Goal: Task Accomplishment & Management: Complete application form

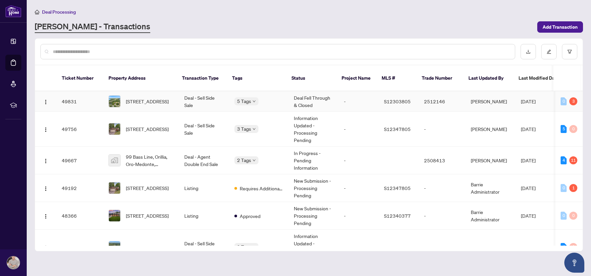
click at [146, 126] on span "[STREET_ADDRESS]" at bounding box center [147, 129] width 43 height 7
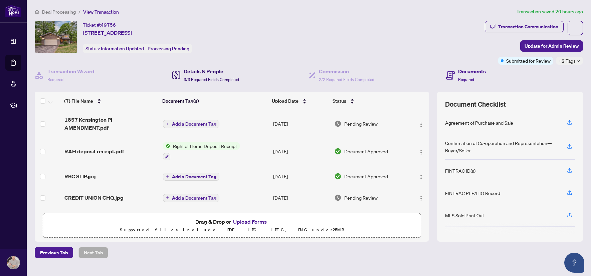
click at [225, 77] on span "3/3 Required Fields Completed" at bounding box center [211, 79] width 55 height 5
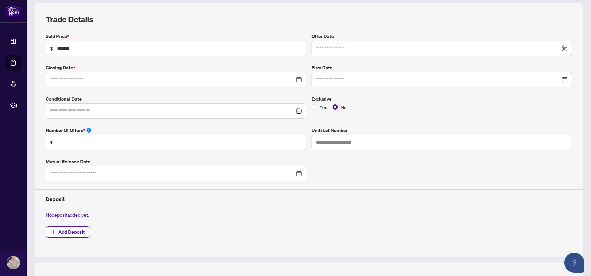
type input "**********"
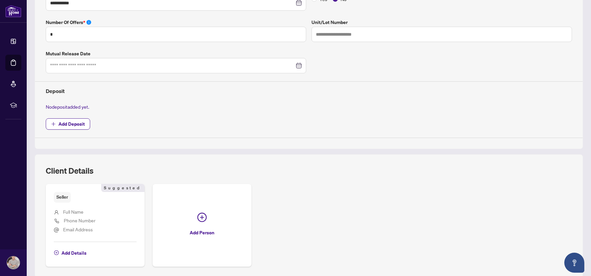
scroll to position [246, 0]
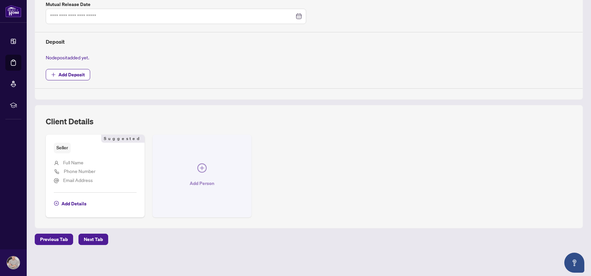
click at [204, 171] on icon "plus-circle" at bounding box center [201, 168] width 9 height 9
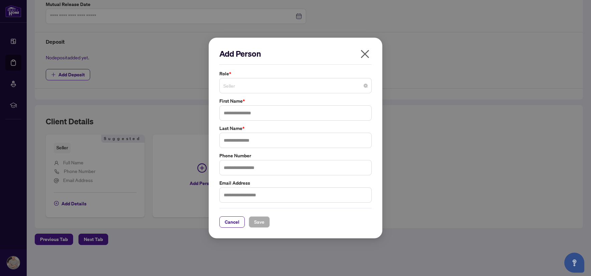
click at [263, 89] on span "Seller" at bounding box center [295, 85] width 144 height 13
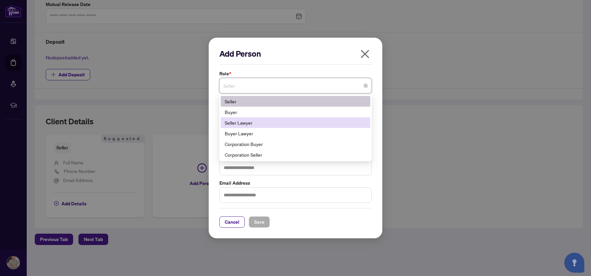
click at [265, 119] on div "Seller Lawyer" at bounding box center [296, 122] width 142 height 7
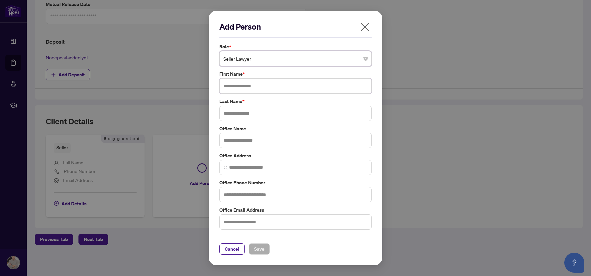
click at [236, 88] on input "text" at bounding box center [295, 85] width 152 height 15
type input "*********"
type input "***"
click at [235, 134] on input "text" at bounding box center [295, 140] width 152 height 15
type input "**********"
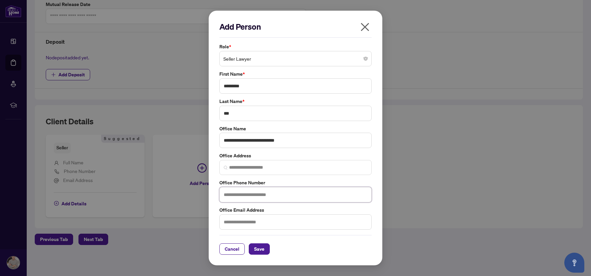
click at [240, 195] on input "text" at bounding box center [295, 194] width 152 height 15
type input "**********"
click at [261, 245] on span "Save" at bounding box center [259, 249] width 10 height 11
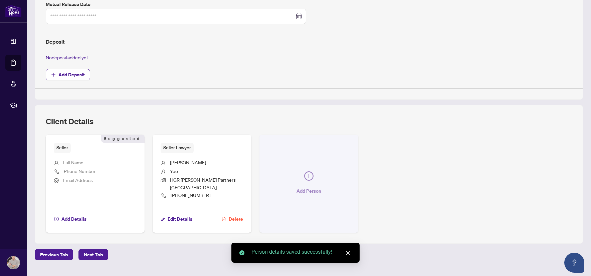
click at [304, 172] on icon "plus-circle" at bounding box center [308, 176] width 9 height 9
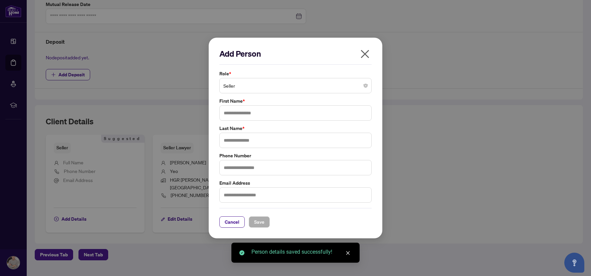
click at [238, 87] on span "Seller" at bounding box center [295, 85] width 144 height 13
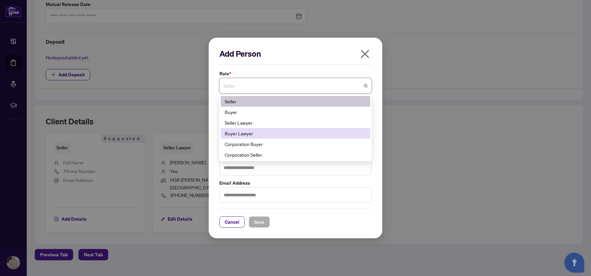
click at [249, 134] on div "Buyer Lawyer" at bounding box center [296, 133] width 142 height 7
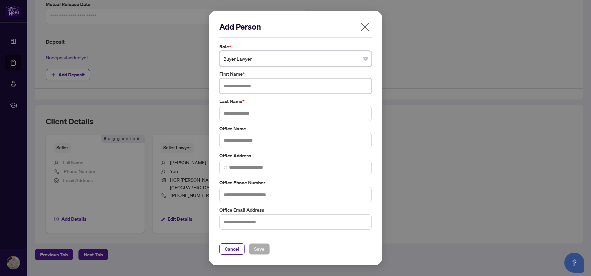
click at [233, 86] on input "text" at bounding box center [295, 85] width 152 height 15
type input "******"
type input "**********"
click at [243, 195] on input "text" at bounding box center [295, 194] width 152 height 15
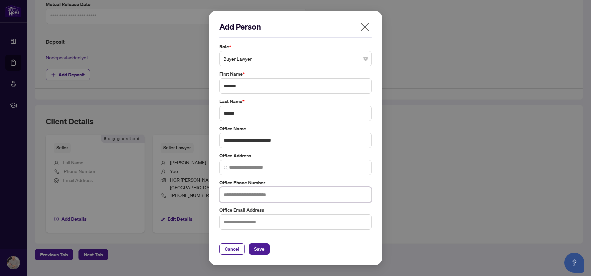
paste input "**********"
type input "**********"
click at [266, 250] on button "Save" at bounding box center [259, 249] width 21 height 11
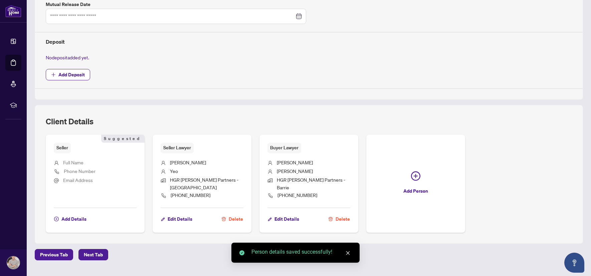
click at [349, 254] on icon "close" at bounding box center [347, 253] width 5 height 5
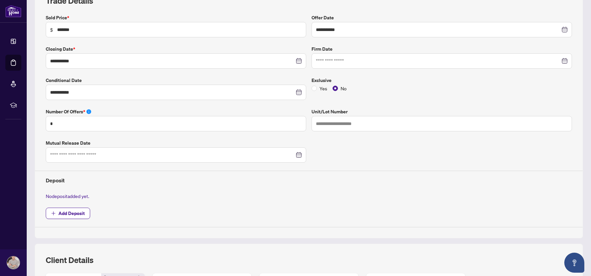
scroll to position [0, 0]
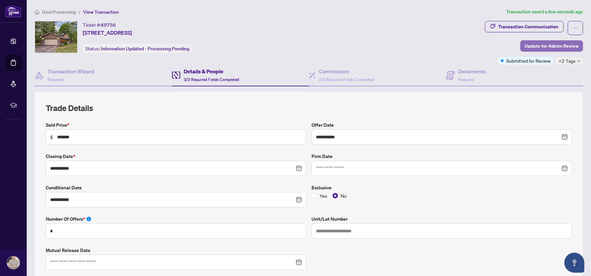
click at [544, 44] on span "Update for Admin Review" at bounding box center [551, 46] width 54 height 11
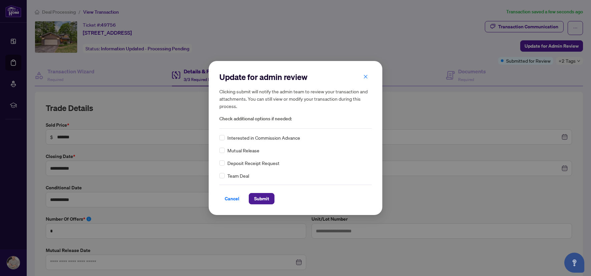
click at [240, 177] on span "Team Deal" at bounding box center [238, 175] width 22 height 7
click at [264, 199] on span "Submit" at bounding box center [261, 199] width 15 height 11
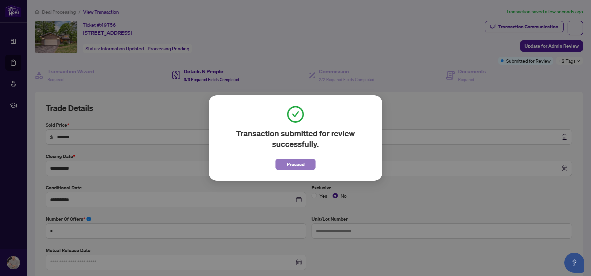
click at [284, 168] on button "Proceed" at bounding box center [295, 164] width 40 height 11
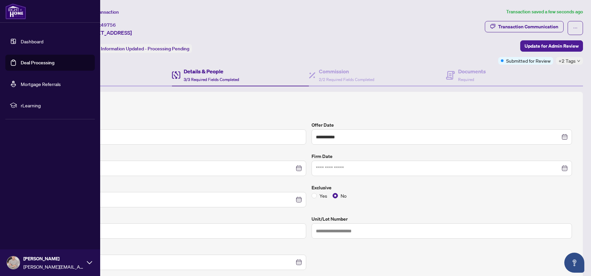
click at [29, 43] on link "Dashboard" at bounding box center [32, 41] width 23 height 6
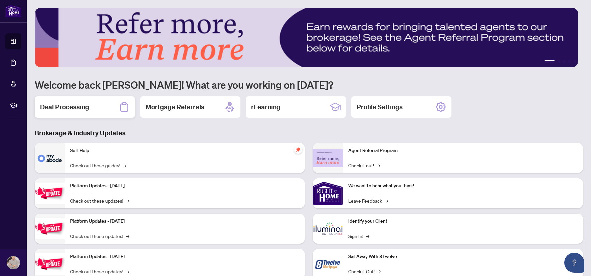
click at [100, 104] on div "Deal Processing" at bounding box center [85, 106] width 100 height 21
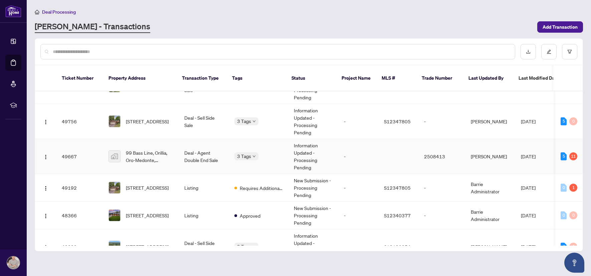
scroll to position [28, 0]
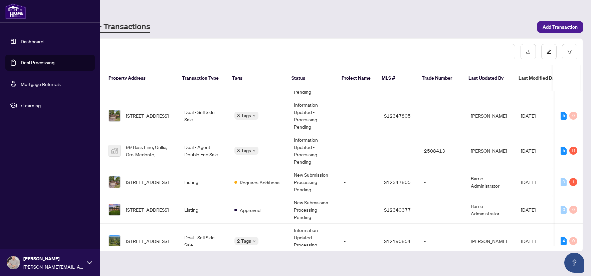
click at [37, 41] on link "Dashboard" at bounding box center [32, 41] width 23 height 6
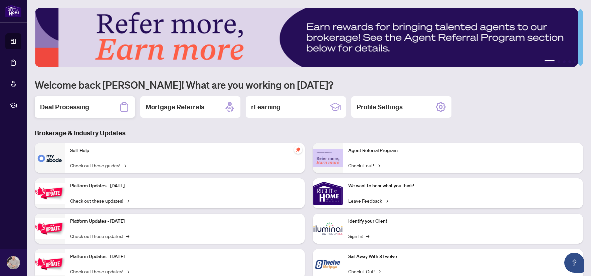
click at [71, 111] on div "Deal Processing" at bounding box center [85, 106] width 100 height 21
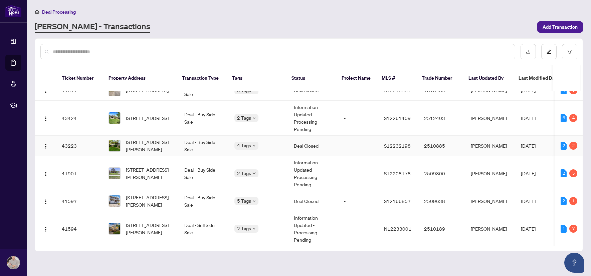
scroll to position [436, 0]
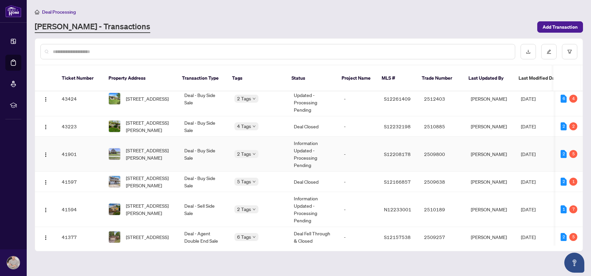
click at [153, 147] on span "[STREET_ADDRESS][PERSON_NAME]" at bounding box center [150, 154] width 48 height 15
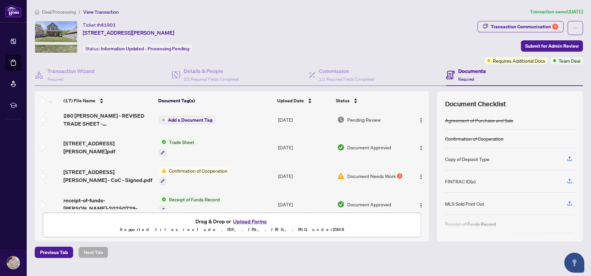
scroll to position [36, 0]
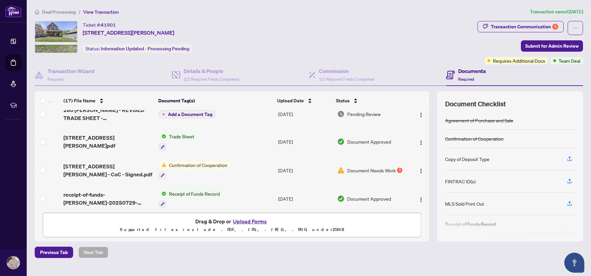
click at [138, 169] on div "[STREET_ADDRESS][PERSON_NAME] - CoC - Signed.pdf" at bounding box center [108, 171] width 90 height 16
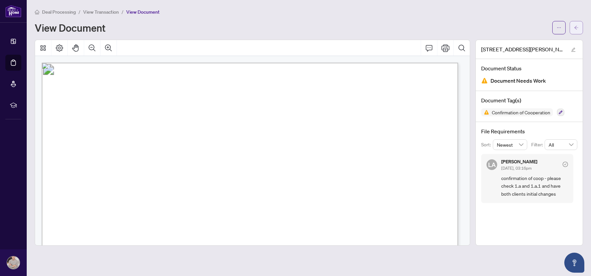
click at [576, 30] on span "button" at bounding box center [576, 27] width 5 height 11
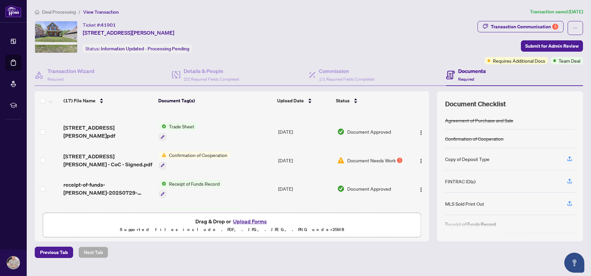
scroll to position [58, 0]
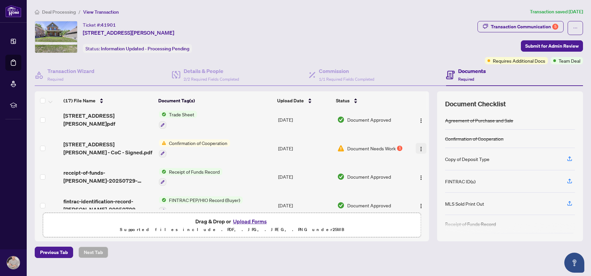
click at [418, 148] on img "button" at bounding box center [420, 149] width 5 height 5
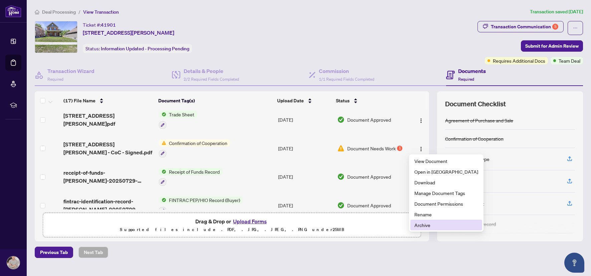
click at [438, 226] on span "Archive" at bounding box center [446, 225] width 64 height 7
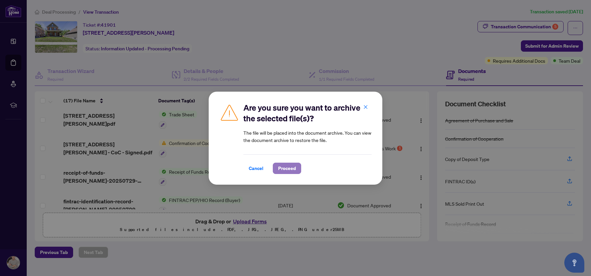
click at [290, 171] on span "Proceed" at bounding box center [287, 168] width 18 height 11
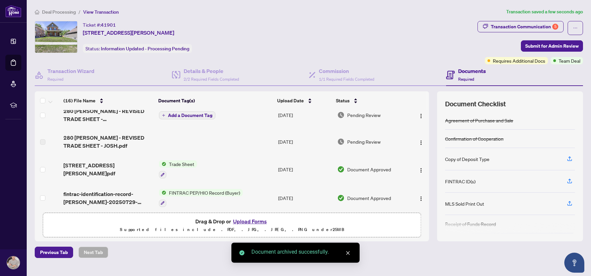
scroll to position [0, 0]
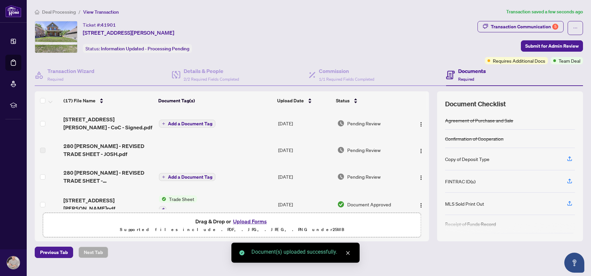
click at [177, 122] on span "Add a Document Tag" at bounding box center [190, 124] width 44 height 5
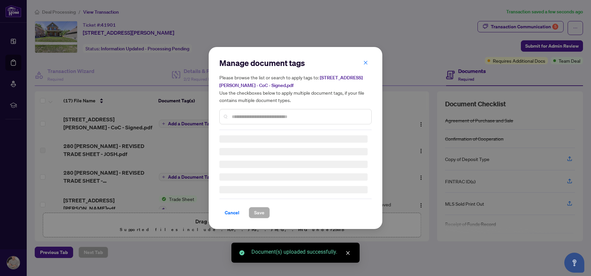
click at [232, 115] on input "text" at bounding box center [299, 116] width 134 height 7
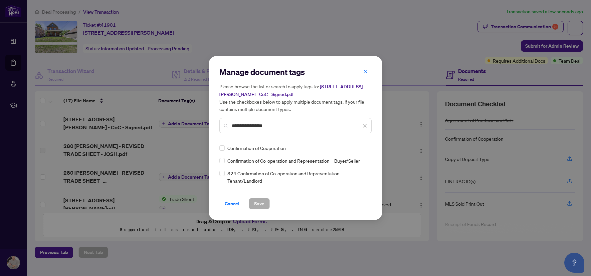
type input "**********"
click at [260, 202] on span "Save" at bounding box center [259, 204] width 10 height 11
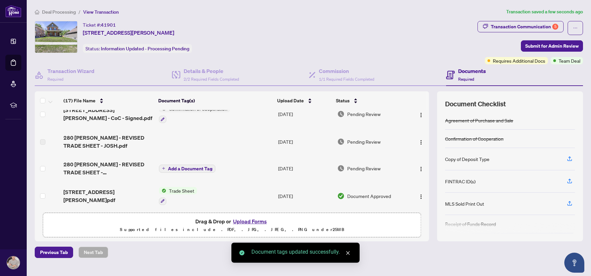
scroll to position [11, 0]
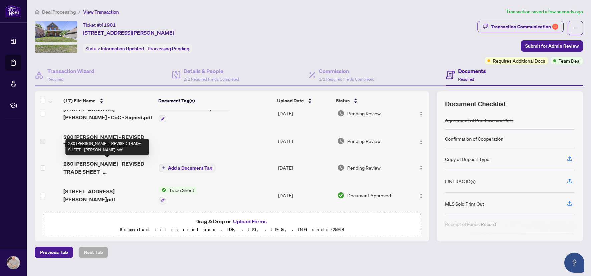
click at [108, 165] on span "280 [PERSON_NAME] - REVISED TRADE SHEET - [PERSON_NAME].pdf" at bounding box center [108, 168] width 90 height 16
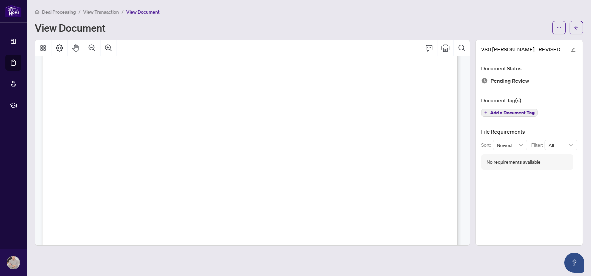
scroll to position [286, 0]
click at [445, 48] on icon "Print" at bounding box center [445, 48] width 8 height 8
click at [112, 50] on icon "Zoom In" at bounding box center [108, 48] width 8 height 8
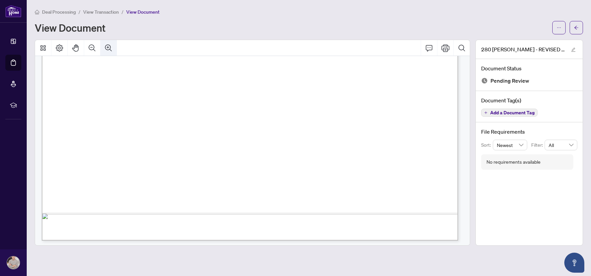
click at [112, 50] on icon "Zoom In" at bounding box center [108, 48] width 8 height 8
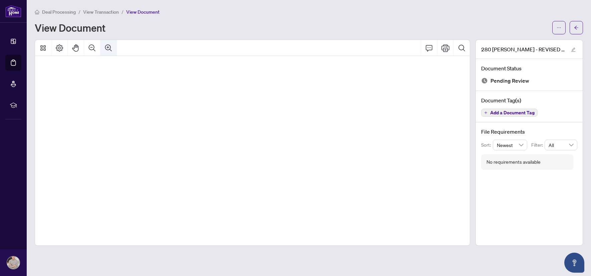
click at [112, 50] on icon "Zoom In" at bounding box center [108, 48] width 8 height 8
click at [441, 52] on button "Print" at bounding box center [445, 48] width 16 height 16
click at [574, 25] on span "button" at bounding box center [576, 27] width 5 height 11
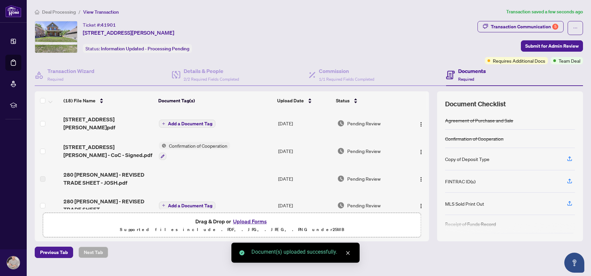
click at [180, 122] on span "Add a Document Tag" at bounding box center [190, 124] width 44 height 5
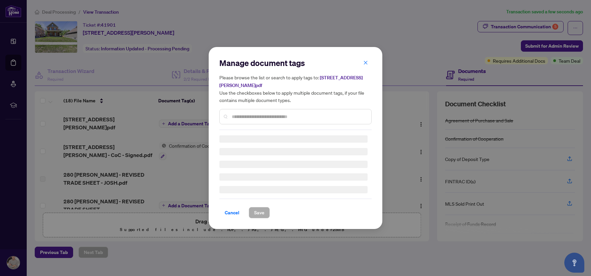
click at [232, 111] on div "Manage document tags Please browse the list or search to apply tags to: [STREET…" at bounding box center [295, 94] width 152 height 72
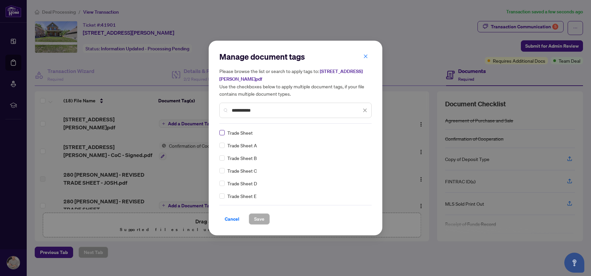
type input "**********"
click at [257, 214] on span "Save" at bounding box center [259, 219] width 10 height 11
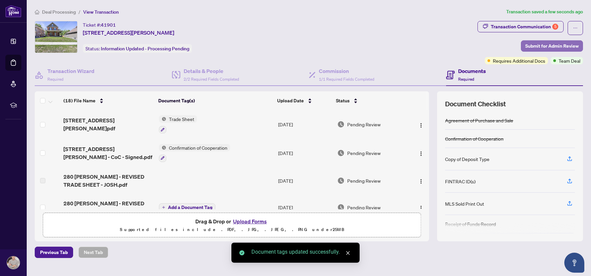
click at [561, 46] on span "Submit for Admin Review" at bounding box center [551, 46] width 53 height 11
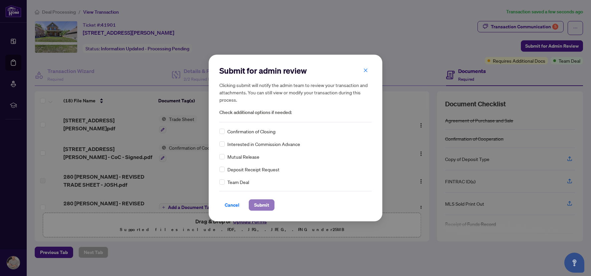
click at [265, 204] on span "Submit" at bounding box center [261, 205] width 15 height 11
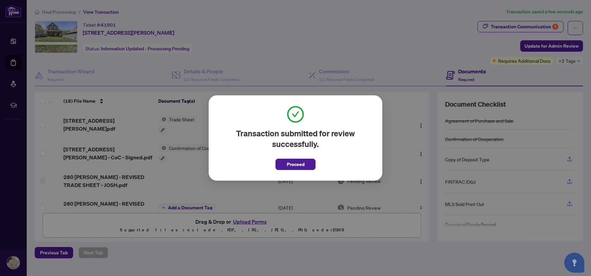
drag, startPoint x: 496, startPoint y: 36, endPoint x: 521, endPoint y: 27, distance: 26.4
click at [521, 27] on div "Transaction submitted for review successfully. Proceed Cancel OK" at bounding box center [295, 138] width 591 height 276
click at [306, 163] on button "Proceed" at bounding box center [295, 164] width 40 height 11
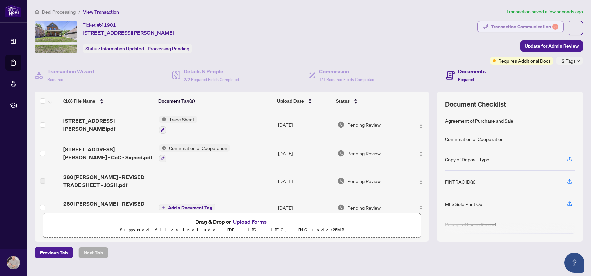
click at [500, 26] on div "Transaction Communication 5" at bounding box center [524, 26] width 67 height 11
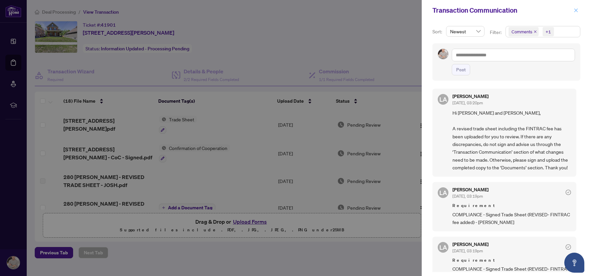
click at [577, 10] on icon "close" at bounding box center [575, 10] width 5 height 5
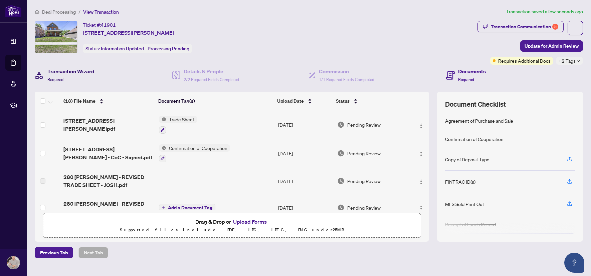
click at [93, 70] on h4 "Transaction Wizard" at bounding box center [70, 71] width 47 height 8
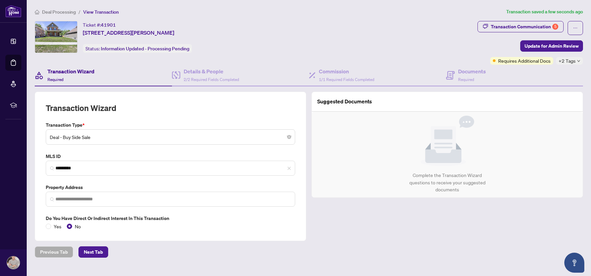
type input "**********"
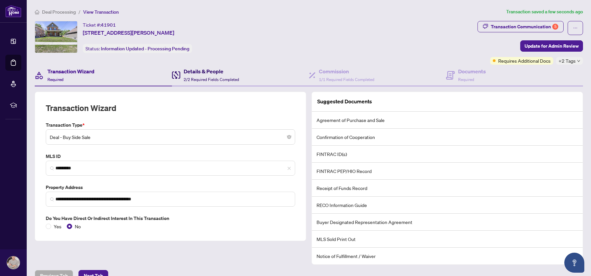
click at [212, 71] on h4 "Details & People" at bounding box center [211, 71] width 55 height 8
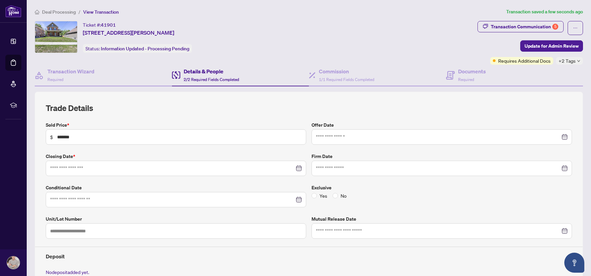
type input "**********"
click at [527, 27] on div "Transaction Communication 5" at bounding box center [524, 26] width 67 height 11
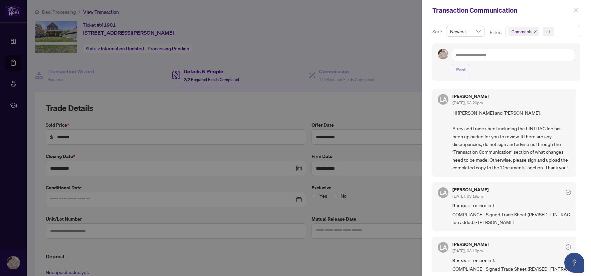
click at [574, 11] on icon "close" at bounding box center [576, 10] width 4 height 4
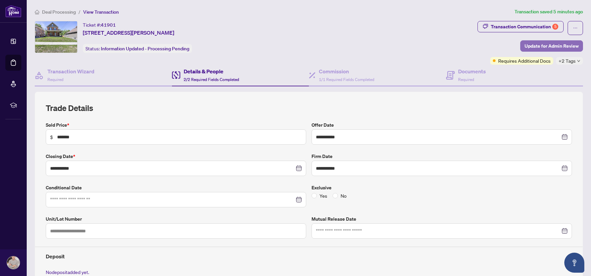
click at [525, 43] on span "Update for Admin Review" at bounding box center [551, 46] width 54 height 11
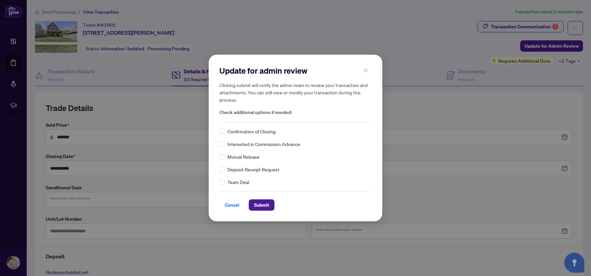
click at [363, 71] on icon "close" at bounding box center [365, 70] width 5 height 5
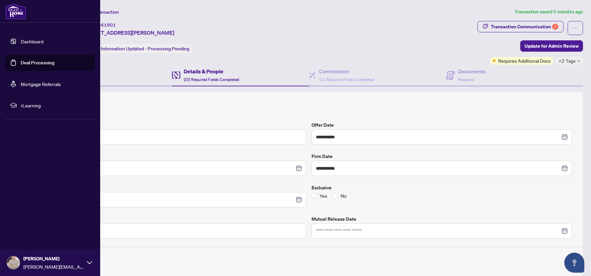
click at [68, 73] on ul "Dashboard Deal Processing Mortgage Referrals rLearning" at bounding box center [49, 73] width 89 height 80
click at [28, 41] on link "Dashboard" at bounding box center [32, 41] width 23 height 6
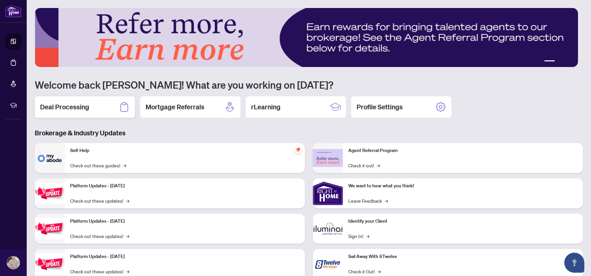
click at [95, 109] on div "Deal Processing" at bounding box center [85, 106] width 100 height 21
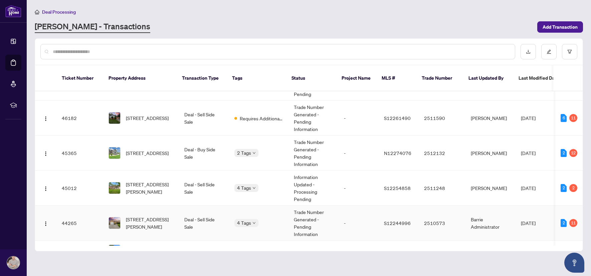
scroll to position [254, 0]
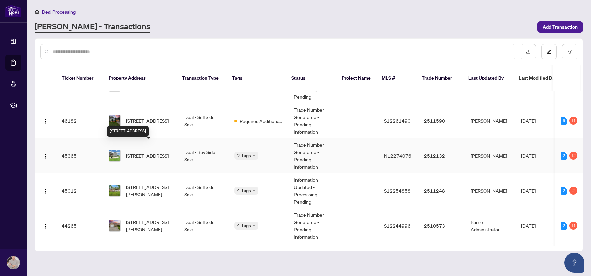
click at [156, 154] on span "[STREET_ADDRESS]" at bounding box center [147, 155] width 43 height 7
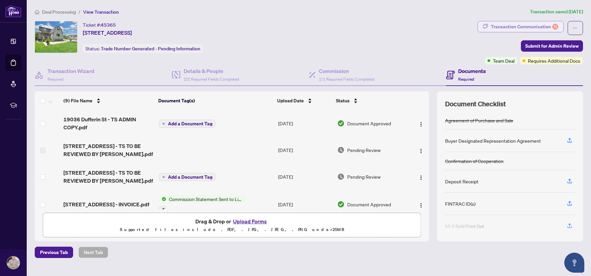
click at [534, 28] on div "Transaction Communication 12" at bounding box center [524, 26] width 67 height 11
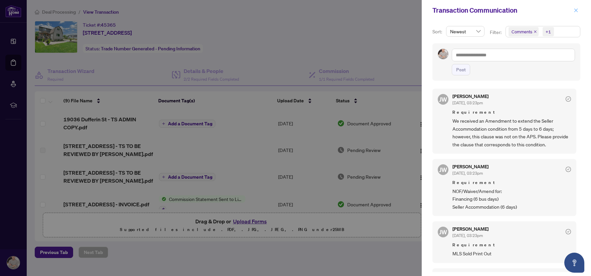
click at [578, 10] on icon "close" at bounding box center [575, 10] width 5 height 5
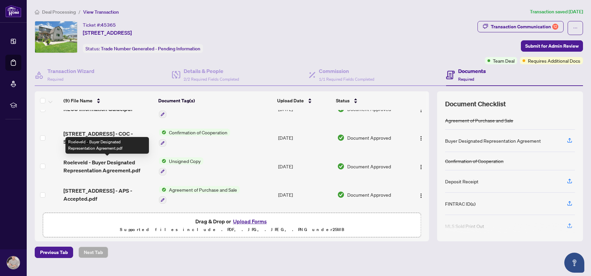
scroll to position [154, 0]
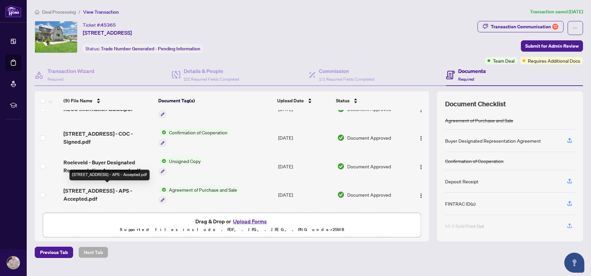
click at [130, 187] on span "[STREET_ADDRESS] - APS - Accepted.pdf" at bounding box center [108, 195] width 90 height 16
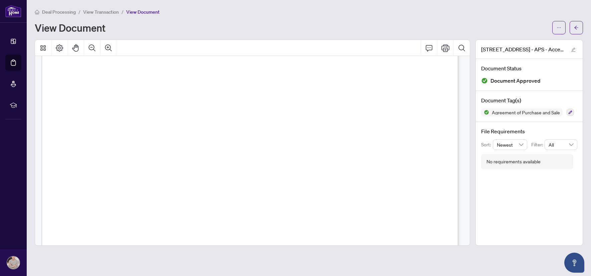
scroll to position [3076, 0]
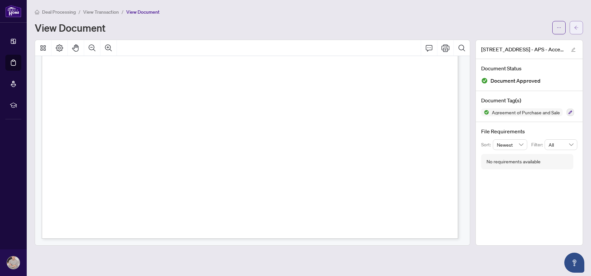
click at [580, 28] on button "button" at bounding box center [575, 27] width 13 height 13
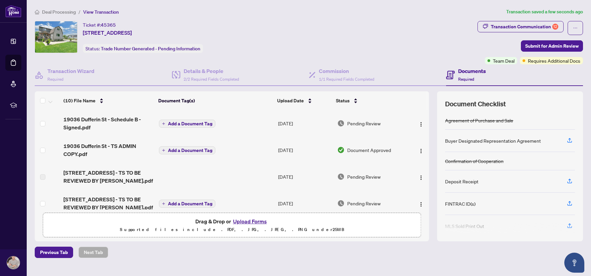
click at [181, 122] on span "Add a Document Tag" at bounding box center [190, 124] width 44 height 5
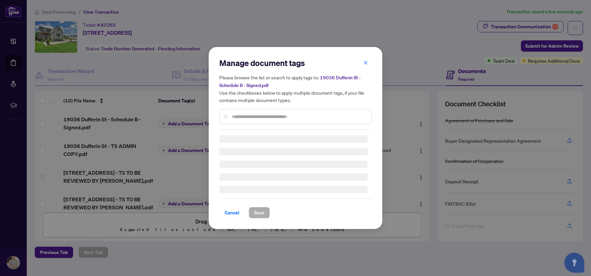
click at [237, 116] on input "text" at bounding box center [299, 116] width 134 height 7
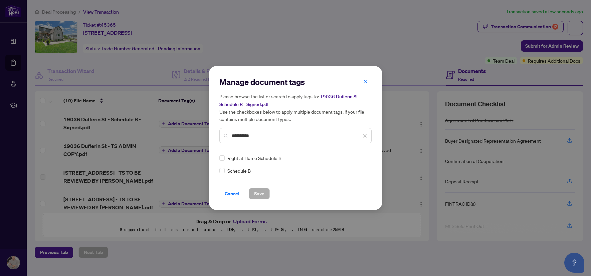
type input "**********"
click at [261, 191] on span "Save" at bounding box center [259, 194] width 10 height 11
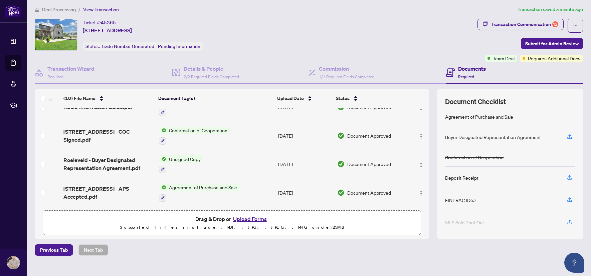
scroll to position [3, 0]
click at [524, 23] on div "Transaction Communication 12" at bounding box center [524, 24] width 67 height 11
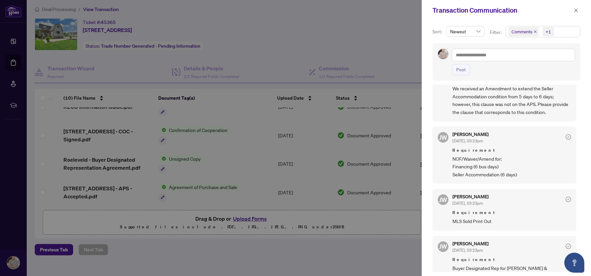
scroll to position [0, 0]
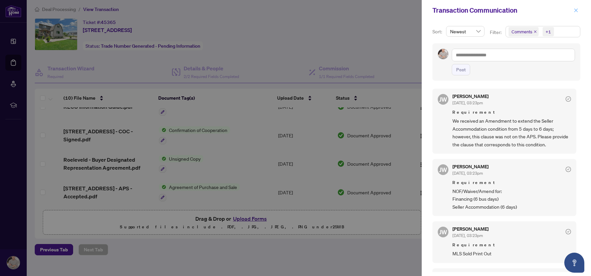
click at [575, 11] on icon "close" at bounding box center [576, 10] width 4 height 4
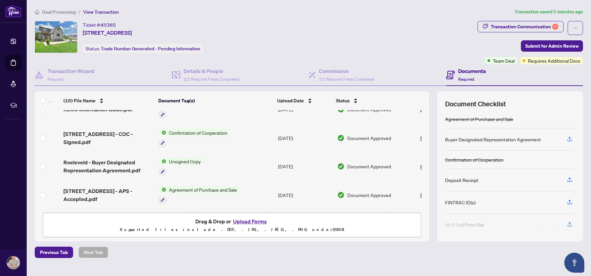
scroll to position [182, 0]
click at [511, 26] on div "Transaction Communication 12" at bounding box center [524, 26] width 67 height 11
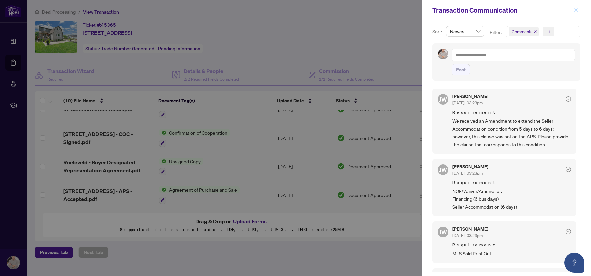
click at [577, 7] on span "button" at bounding box center [575, 10] width 5 height 11
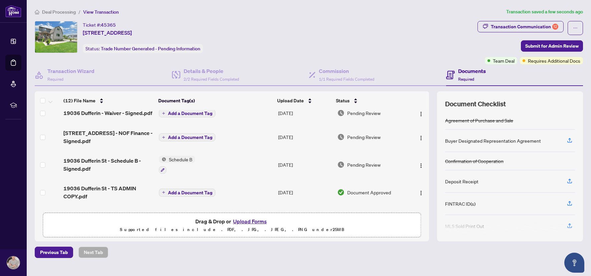
scroll to position [0, 0]
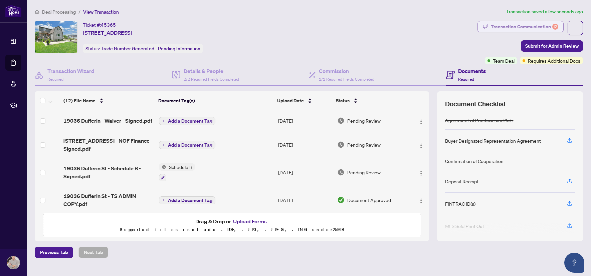
click at [525, 26] on div "Transaction Communication 12" at bounding box center [524, 26] width 67 height 11
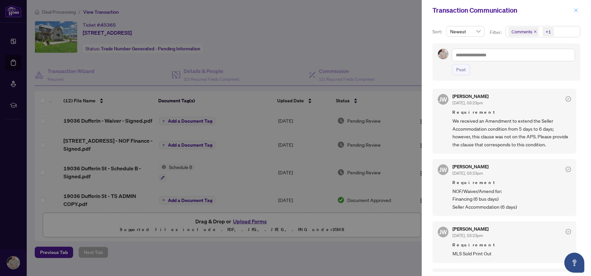
click at [574, 11] on icon "close" at bounding box center [575, 10] width 5 height 5
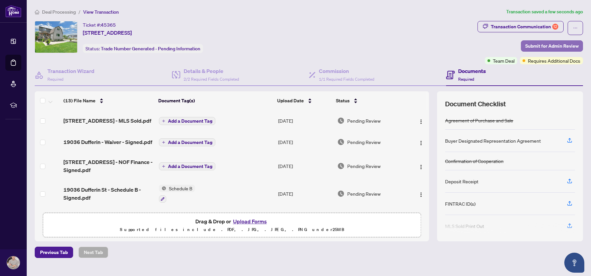
click at [531, 45] on span "Submit for Admin Review" at bounding box center [551, 46] width 53 height 11
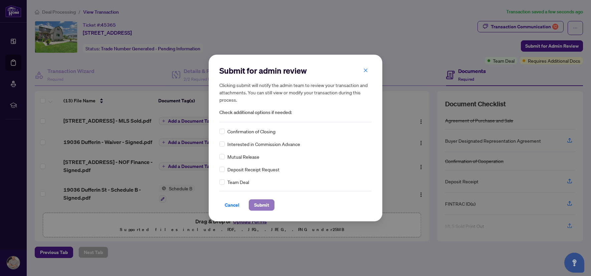
click at [262, 202] on span "Submit" at bounding box center [261, 205] width 15 height 11
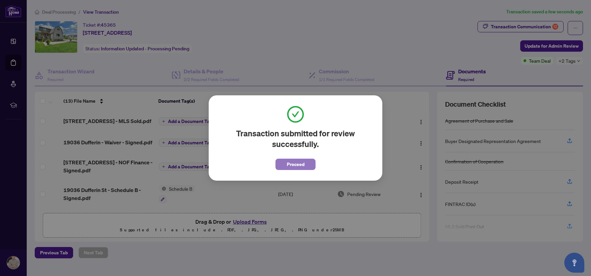
click at [304, 163] on button "Proceed" at bounding box center [295, 164] width 40 height 11
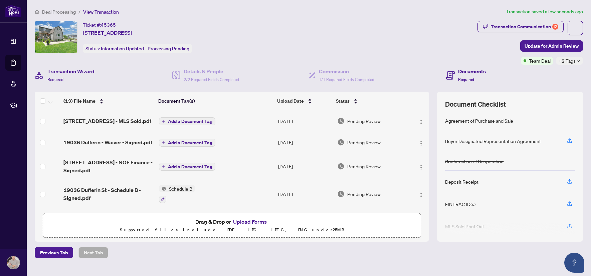
click at [96, 72] on div "Transaction Wizard Required" at bounding box center [103, 76] width 137 height 22
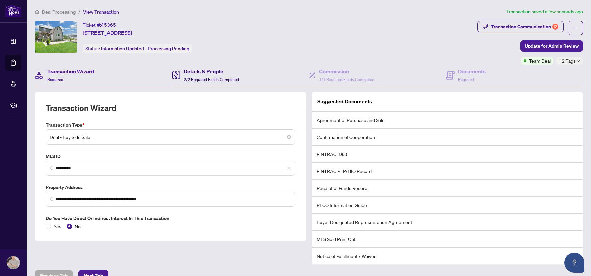
click at [205, 69] on h4 "Details & People" at bounding box center [211, 71] width 55 height 8
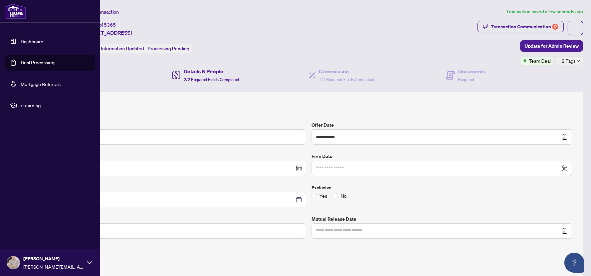
click at [16, 14] on img at bounding box center [15, 11] width 21 height 16
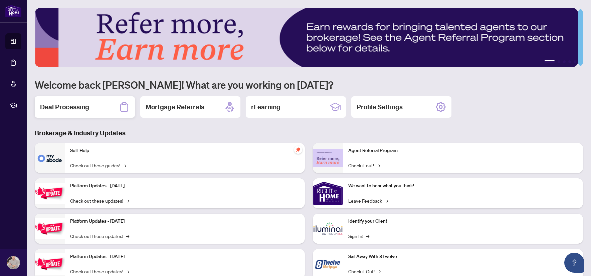
click at [102, 104] on div "Deal Processing" at bounding box center [85, 106] width 100 height 21
